Goal: Information Seeking & Learning: Learn about a topic

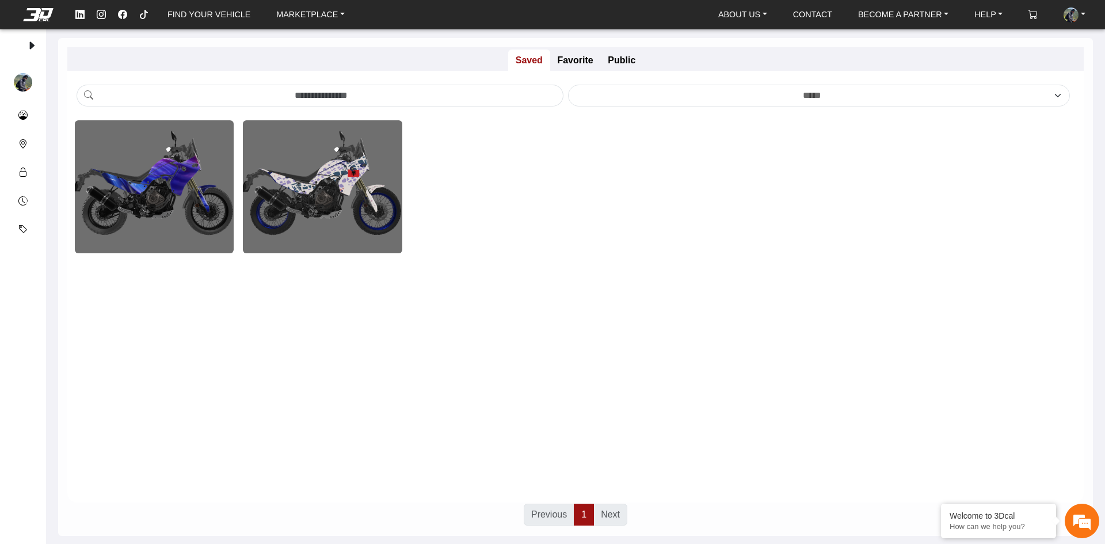
click at [40, 13] on em at bounding box center [38, 14] width 46 height 13
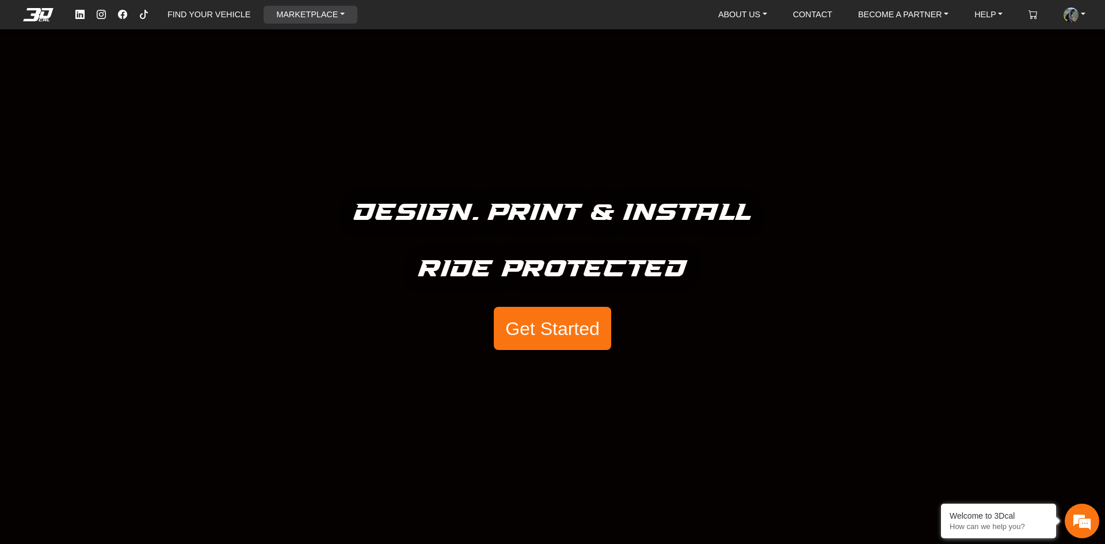
click at [316, 7] on link "MARKETPLACE" at bounding box center [311, 15] width 78 height 18
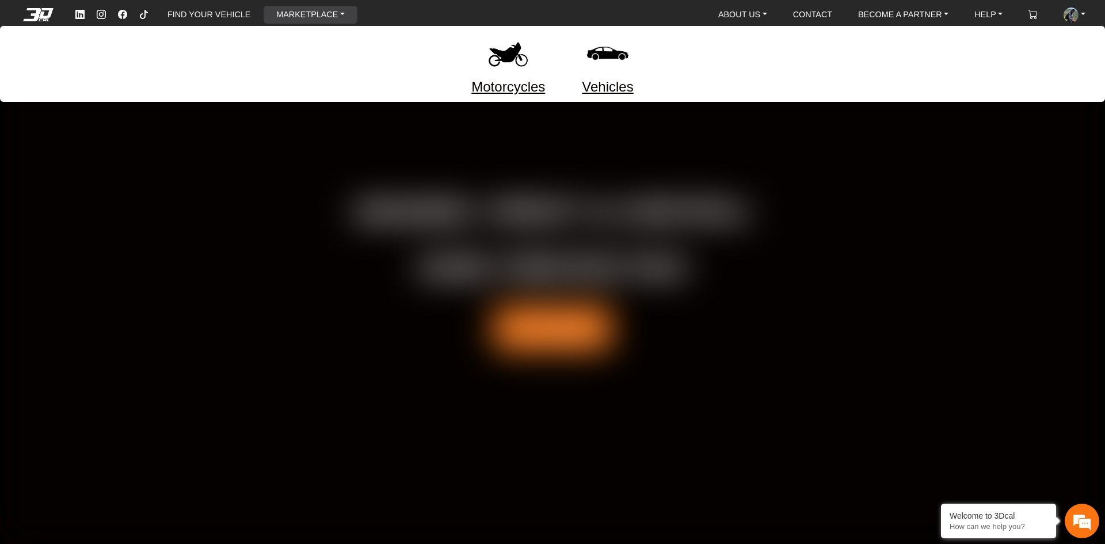
click at [605, 86] on link "Vehicles" at bounding box center [607, 87] width 51 height 21
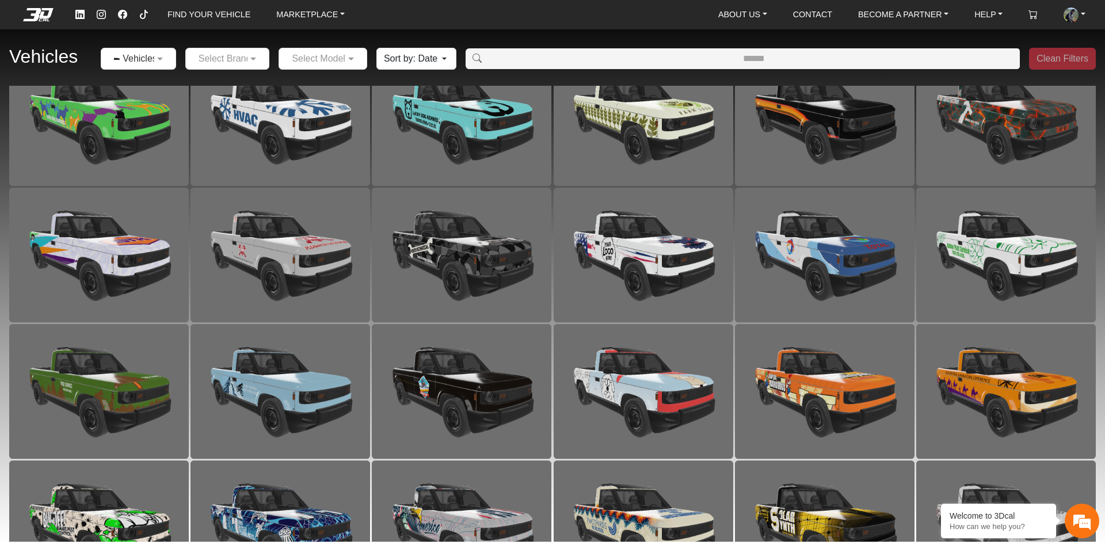
scroll to position [764, 0]
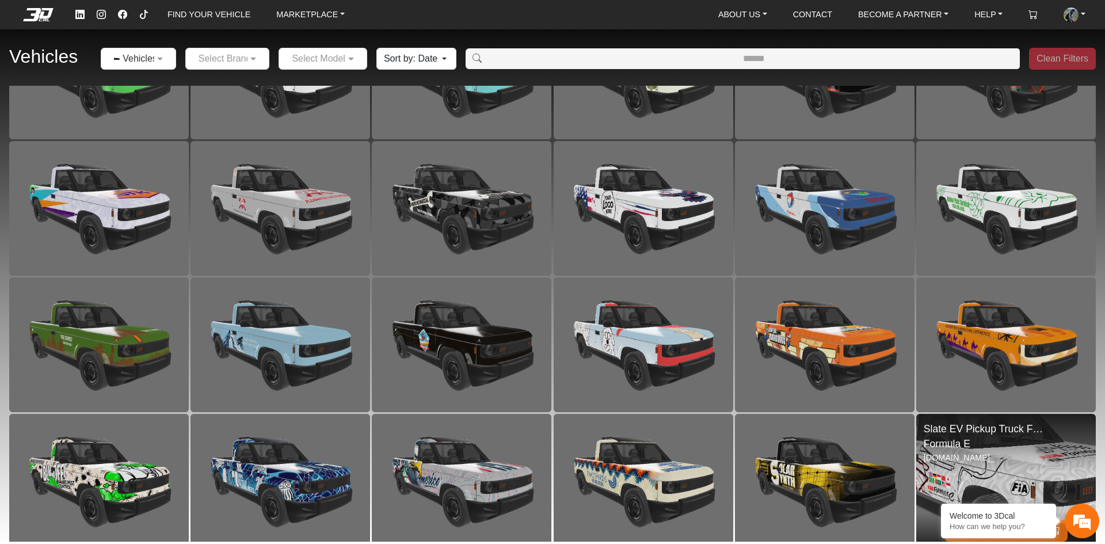
click at [1014, 471] on img at bounding box center [1006, 481] width 359 height 269
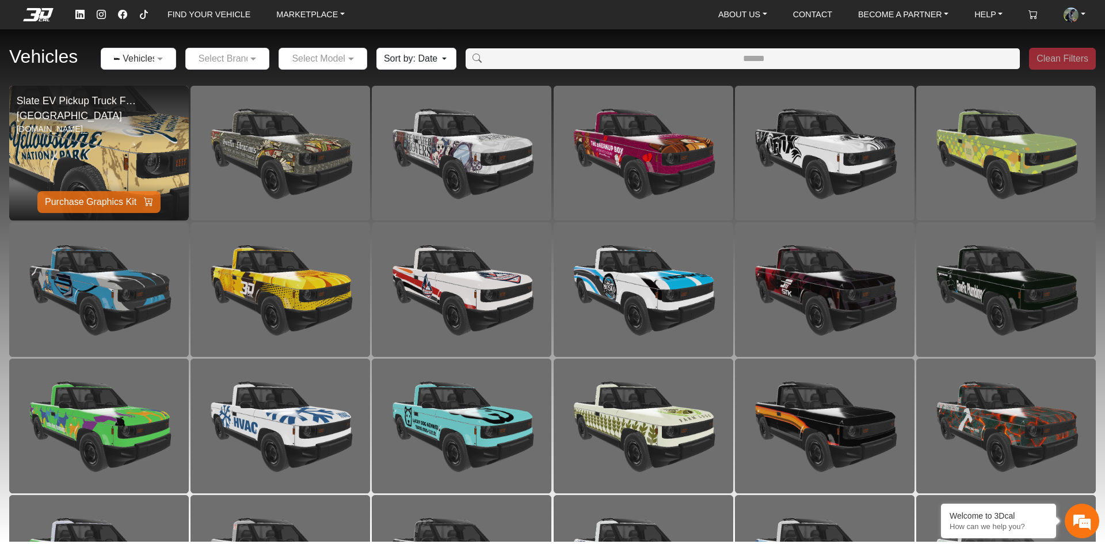
click at [143, 157] on img at bounding box center [98, 152] width 359 height 269
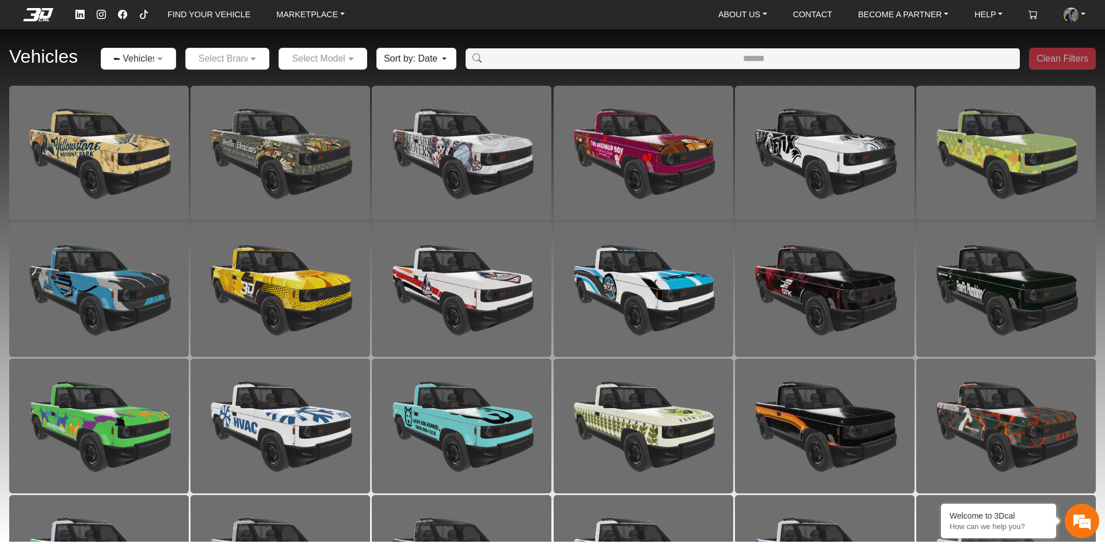
click at [153, 59] on div at bounding box center [138, 58] width 74 height 14
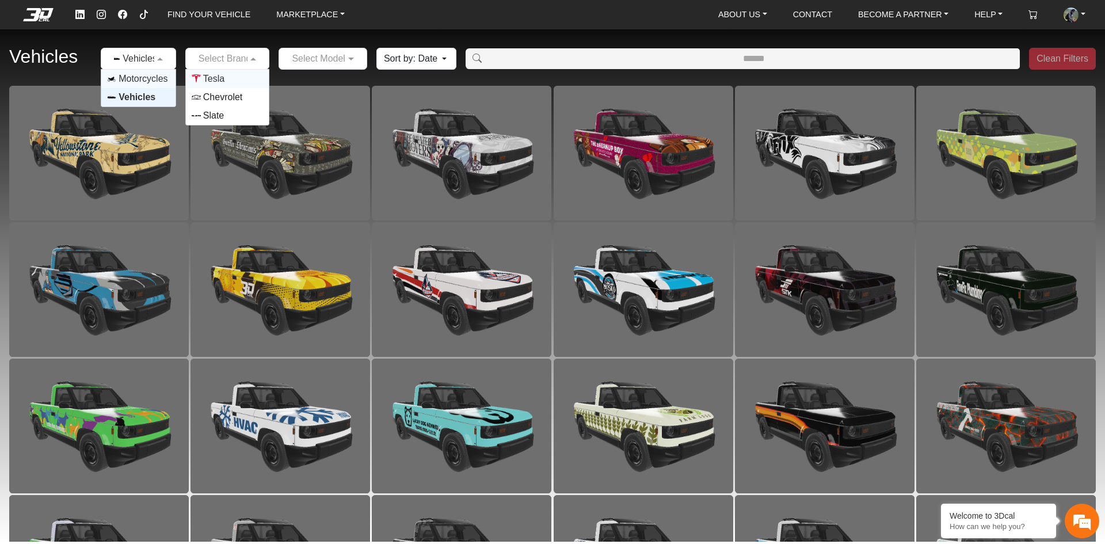
click at [232, 61] on input "text" at bounding box center [216, 59] width 49 height 14
click at [225, 85] on div "Tesla" at bounding box center [227, 79] width 83 height 18
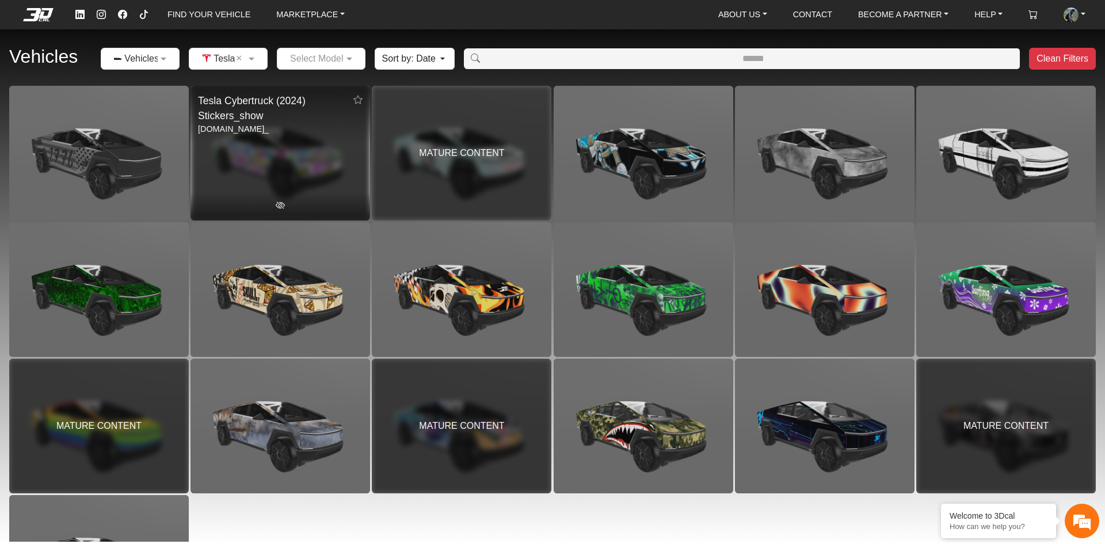
click at [282, 208] on div "MATURE CONTENT" at bounding box center [281, 153] width 180 height 135
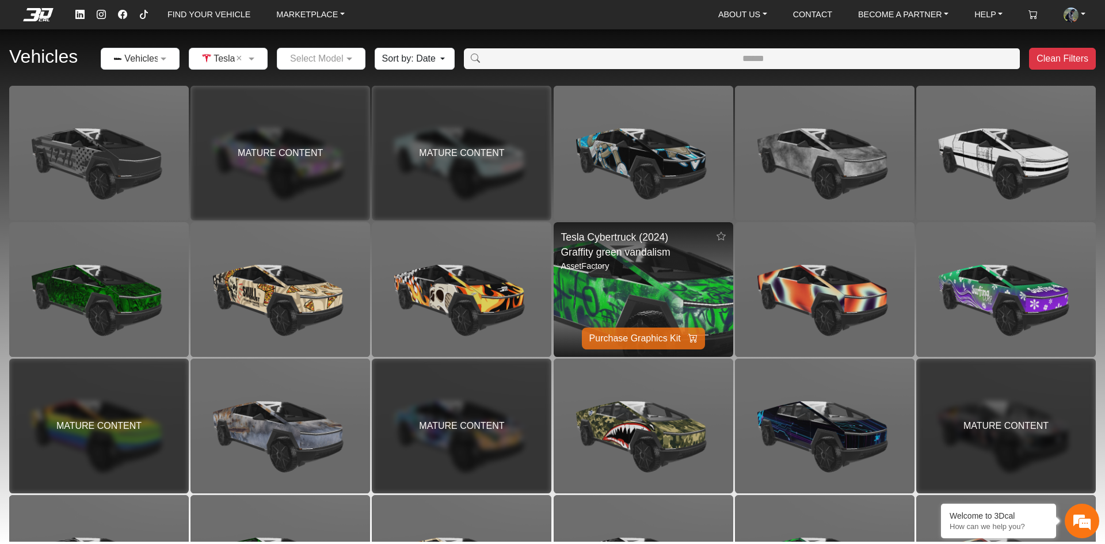
click at [664, 288] on img at bounding box center [643, 289] width 359 height 269
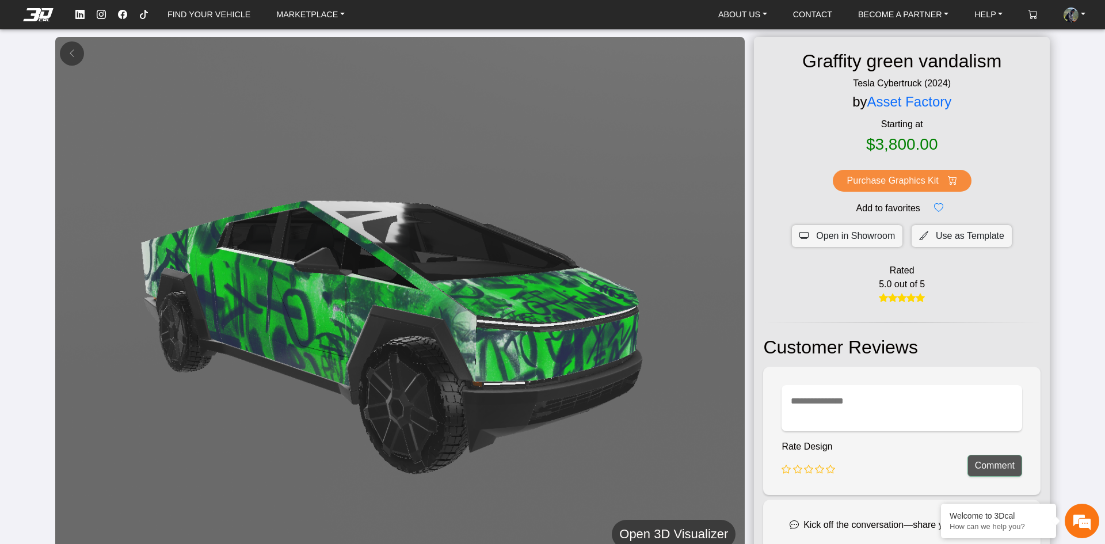
click at [701, 533] on h5 "Open 3D Visualizer" at bounding box center [673, 534] width 109 height 21
